Goal: Information Seeking & Learning: Find specific fact

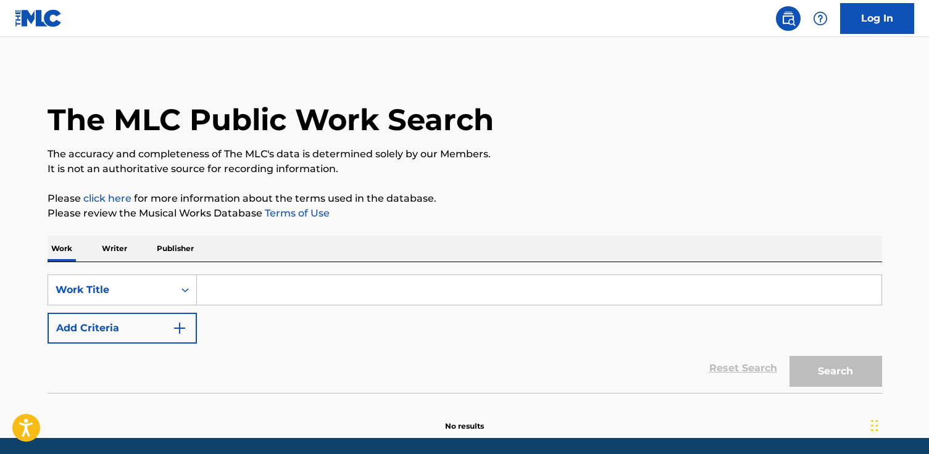
click at [263, 285] on input "Search Form" at bounding box center [539, 290] width 685 height 30
paste input "Alternate Timelines Alpha (52-58hz)"
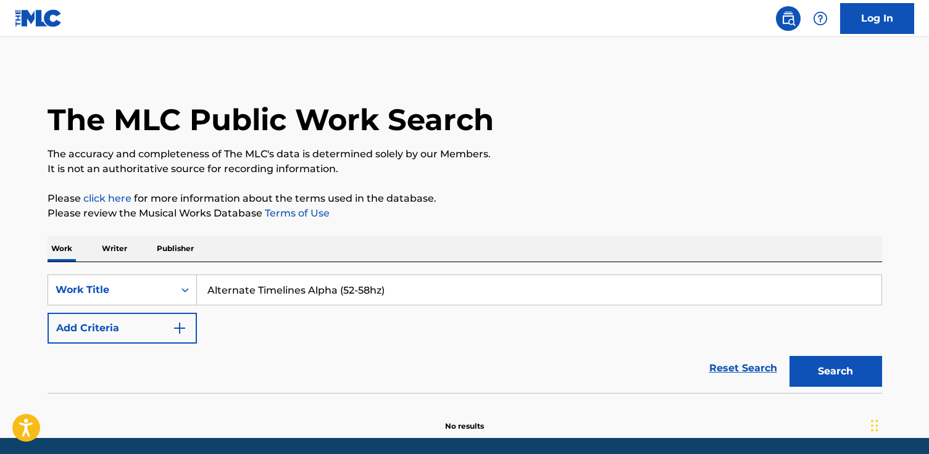
type input "Alternate Timelines Alpha (52-58hz)"
click at [790, 356] on button "Search" at bounding box center [836, 371] width 93 height 31
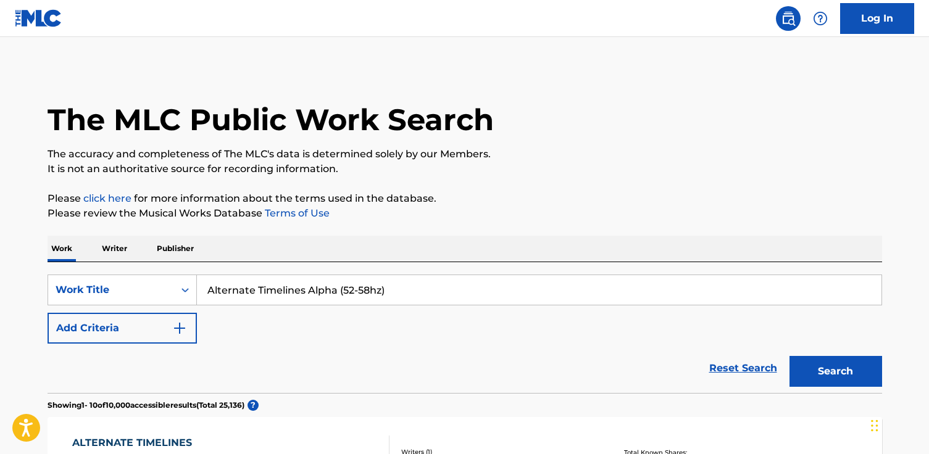
click at [129, 330] on button "Add Criteria" at bounding box center [122, 328] width 149 height 31
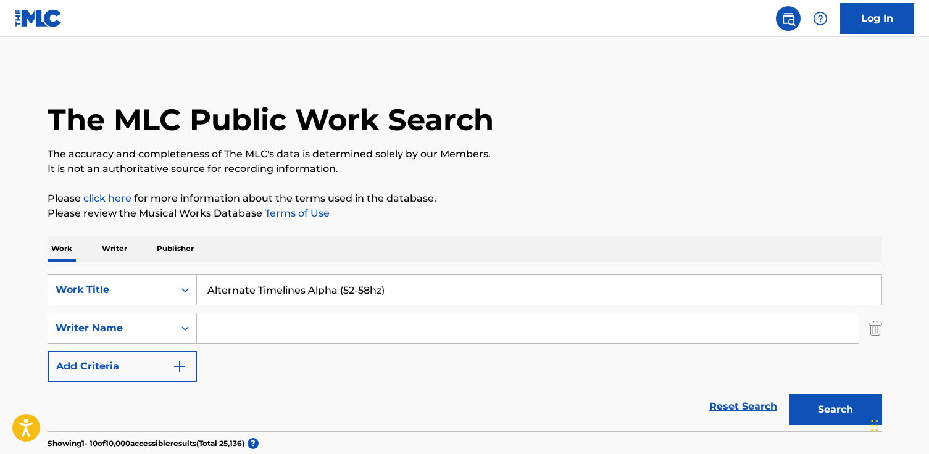
click at [236, 327] on input "Search Form" at bounding box center [528, 329] width 662 height 30
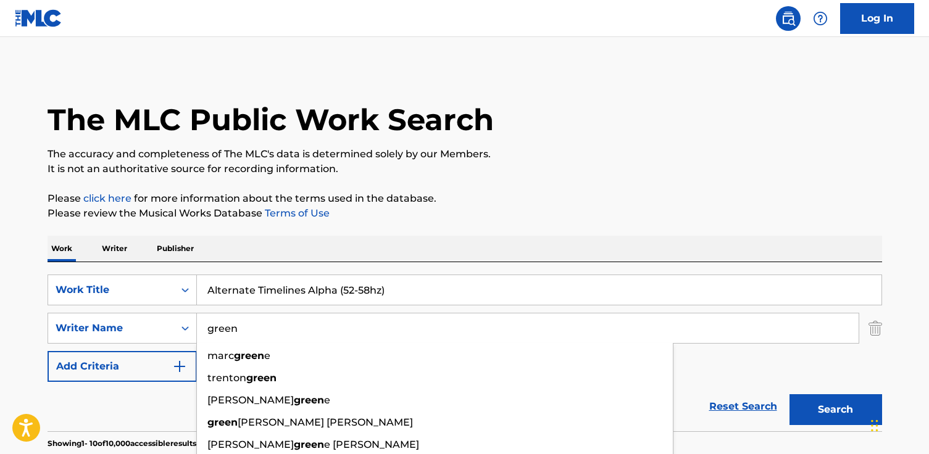
type input "green"
click at [790, 394] on button "Search" at bounding box center [836, 409] width 93 height 31
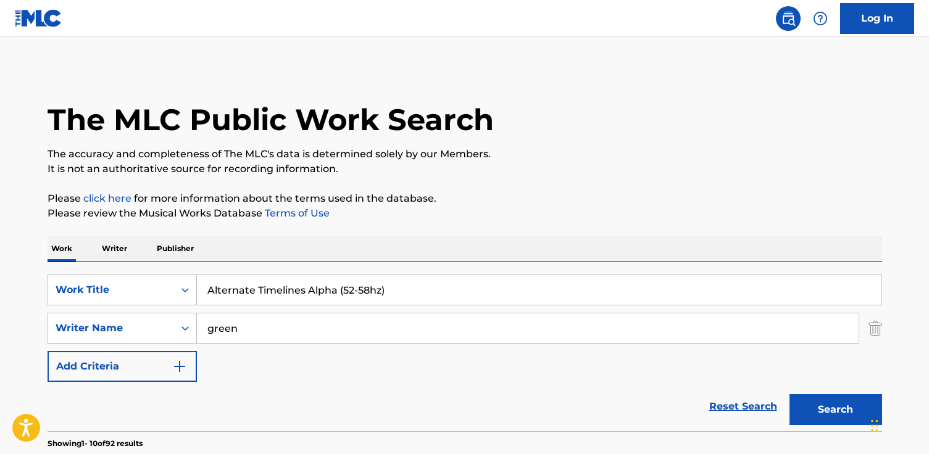
click at [790, 394] on button "Search" at bounding box center [836, 409] width 93 height 31
